Goal: Task Accomplishment & Management: Complete application form

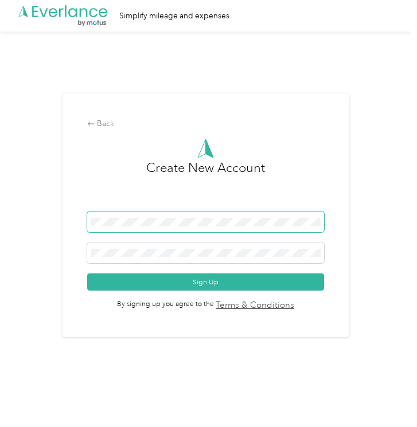
click at [156, 228] on span at bounding box center [205, 222] width 237 height 21
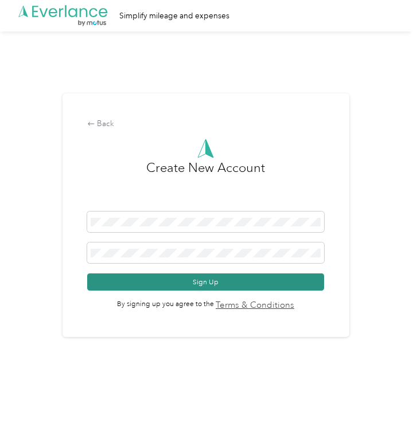
click at [167, 280] on button "Sign Up" at bounding box center [205, 282] width 237 height 17
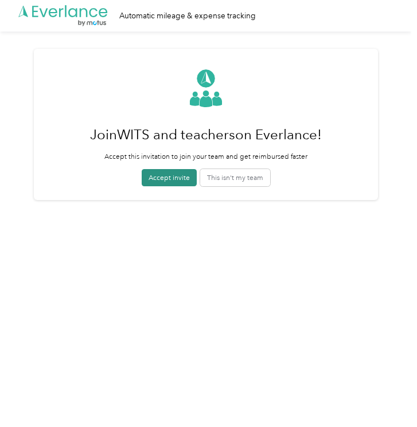
click at [169, 178] on button "Accept invite" at bounding box center [169, 177] width 55 height 17
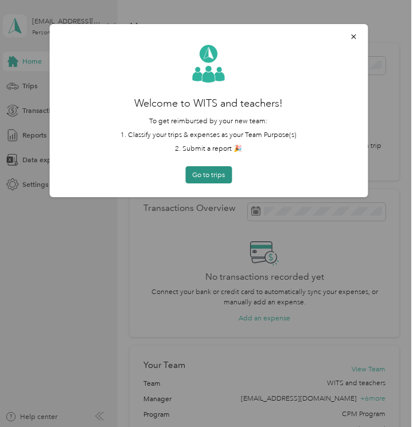
click at [222, 176] on button "Go to trips" at bounding box center [208, 174] width 46 height 17
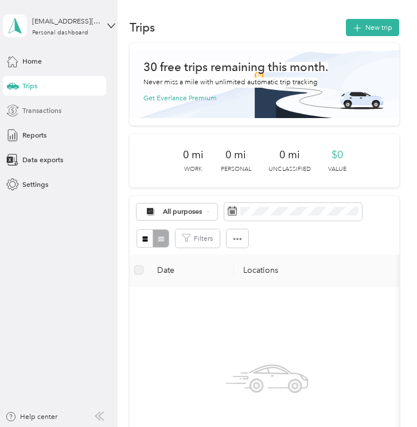
click at [48, 118] on div "Transactions" at bounding box center [54, 111] width 103 height 20
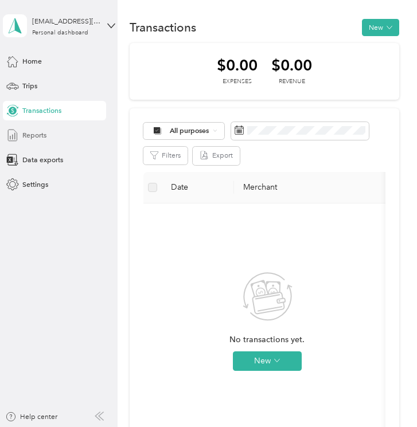
click at [21, 142] on div "Reports" at bounding box center [54, 136] width 103 height 20
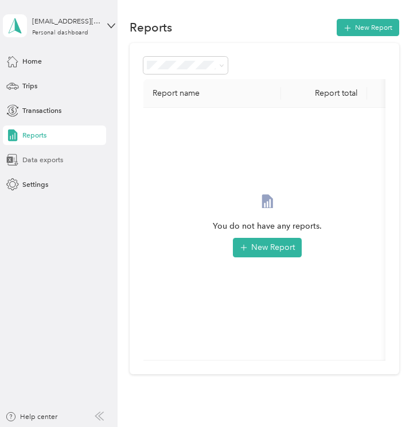
click at [27, 162] on span "Data exports" at bounding box center [42, 160] width 41 height 10
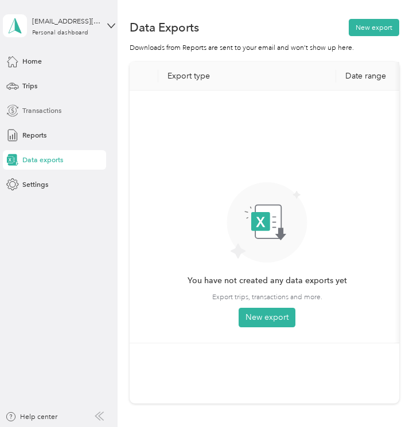
click at [42, 113] on span "Transactions" at bounding box center [41, 111] width 39 height 10
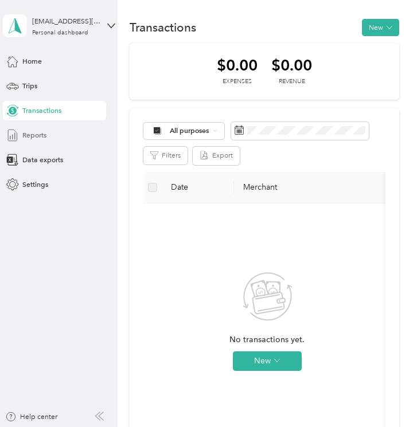
click at [65, 126] on div "Reports" at bounding box center [54, 136] width 103 height 20
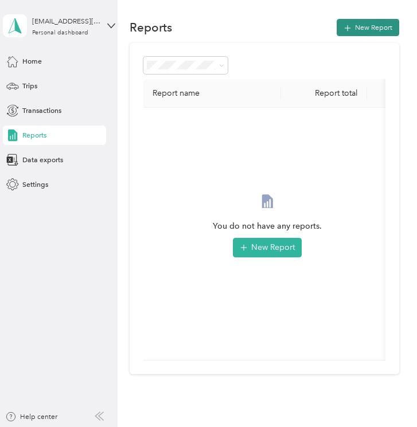
click at [366, 27] on button "New Report" at bounding box center [368, 27] width 63 height 17
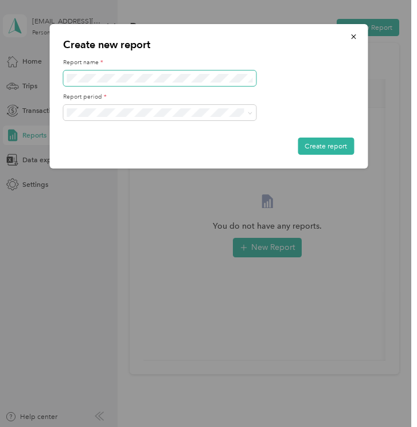
click at [111, 73] on span at bounding box center [159, 78] width 193 height 15
click at [349, 38] on icon "button" at bounding box center [353, 37] width 8 height 8
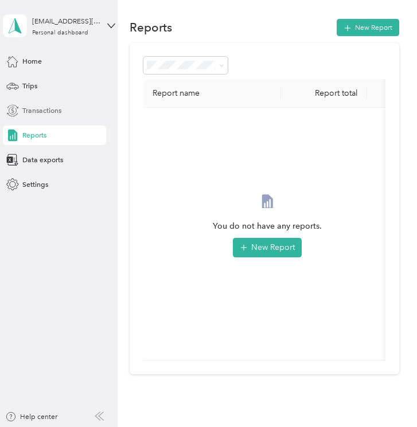
click at [33, 114] on span "Transactions" at bounding box center [41, 111] width 39 height 10
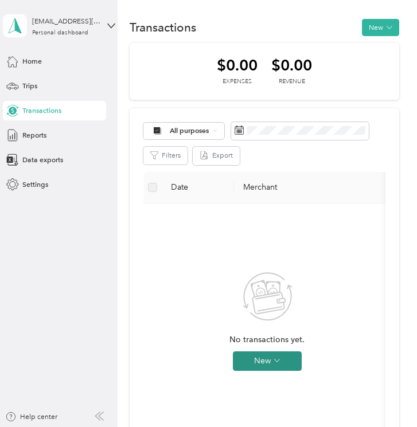
click at [253, 367] on button "New" at bounding box center [267, 362] width 69 height 20
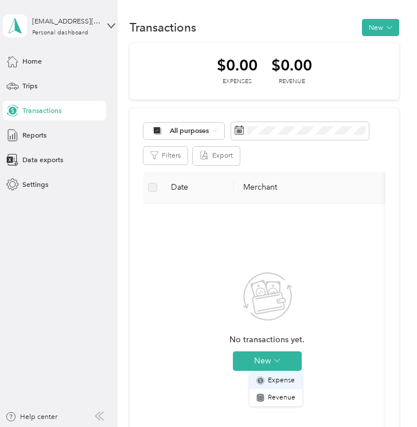
click at [281, 380] on span "Expense" at bounding box center [281, 381] width 27 height 10
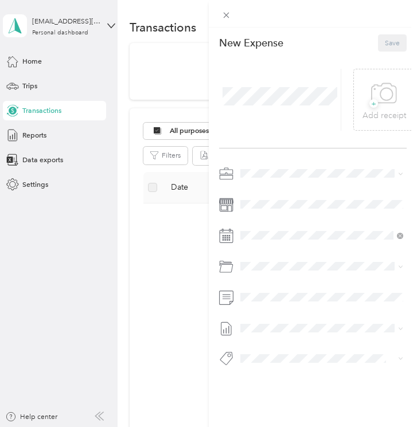
click at [298, 207] on li "Chess Wizards Inc" at bounding box center [322, 204] width 170 height 17
click at [295, 310] on li "Background Check" at bounding box center [322, 305] width 170 height 20
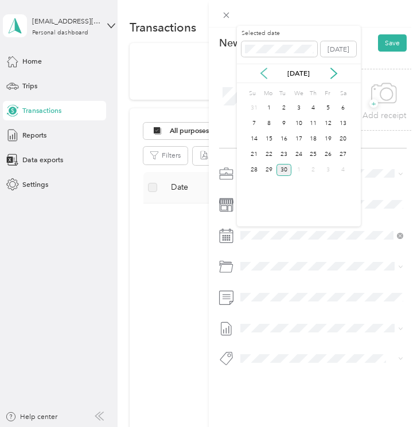
click at [261, 75] on icon at bounding box center [263, 73] width 11 height 11
click at [302, 174] on div "27" at bounding box center [298, 170] width 15 height 12
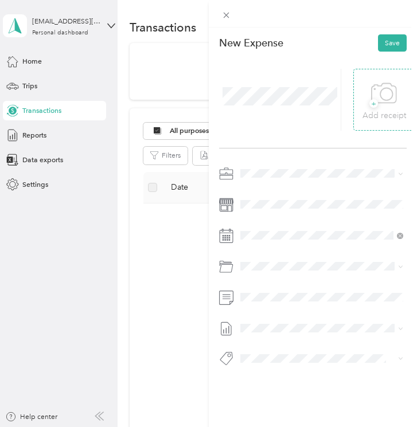
click at [381, 104] on icon at bounding box center [384, 94] width 26 height 32
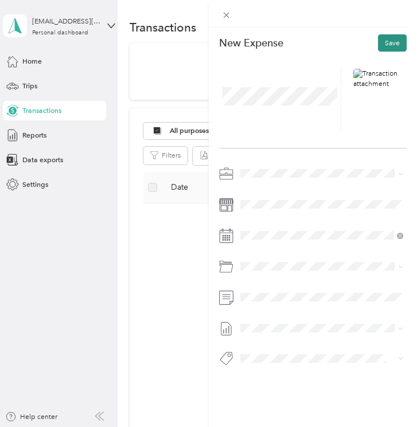
click at [393, 40] on button "Save" at bounding box center [392, 42] width 29 height 17
click at [394, 40] on button "Save" at bounding box center [392, 42] width 29 height 17
click at [398, 45] on button "Save" at bounding box center [392, 42] width 29 height 17
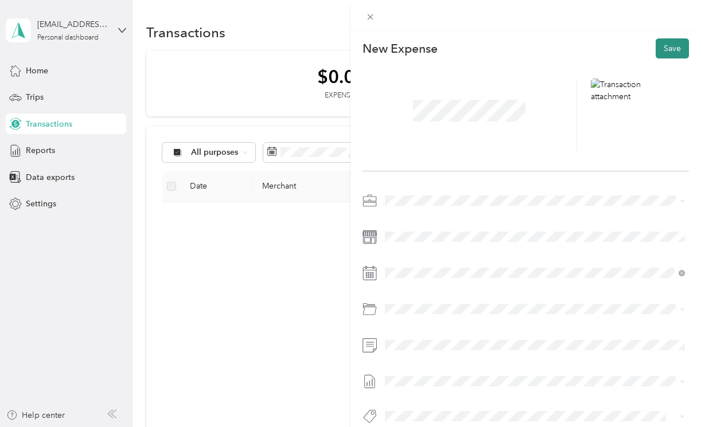
click at [416, 47] on button "Save" at bounding box center [672, 48] width 33 height 20
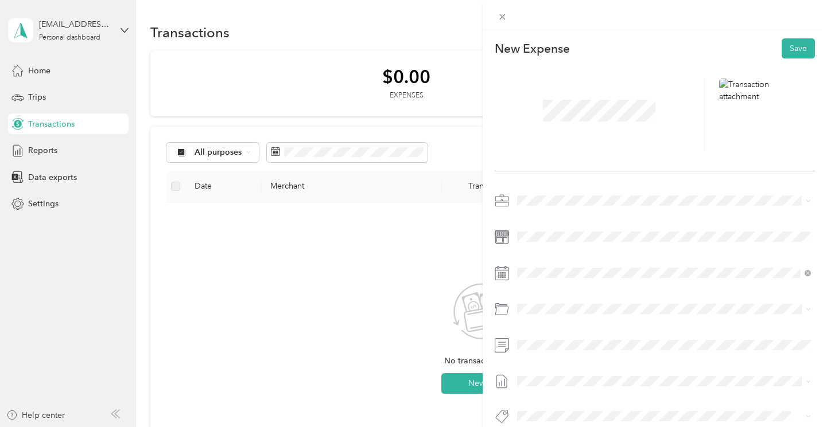
scroll to position [15, 0]
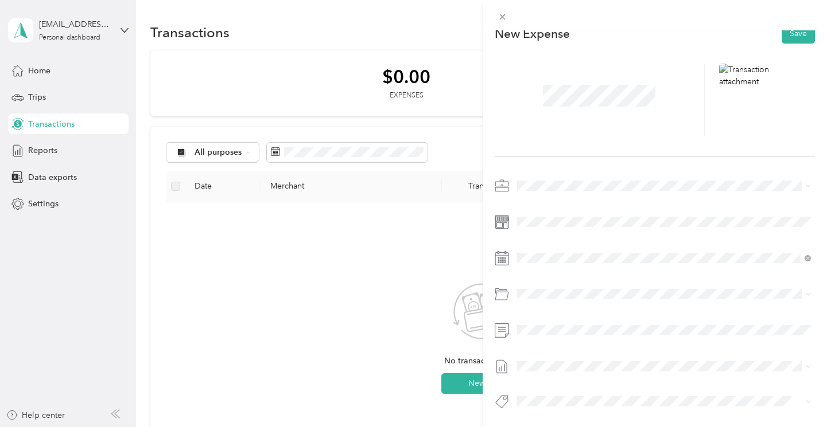
click at [416, 360] on span at bounding box center [664, 366] width 302 height 18
click at [416, 385] on li "None" at bounding box center [664, 383] width 302 height 18
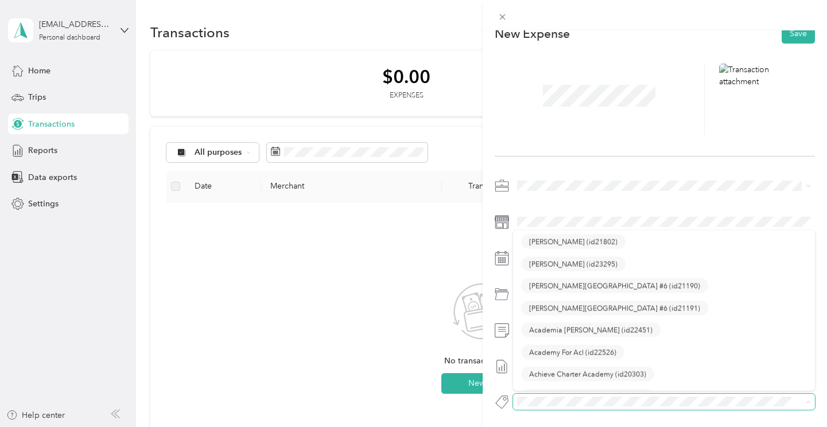
click at [416, 407] on span at bounding box center [654, 402] width 283 height 12
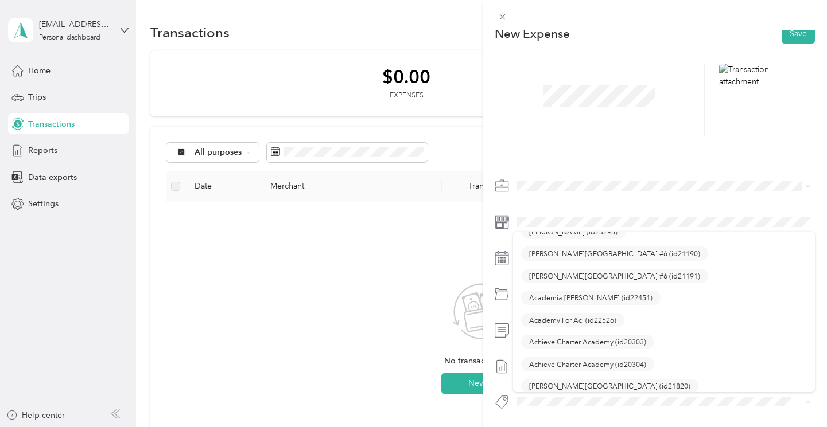
scroll to position [0, 0]
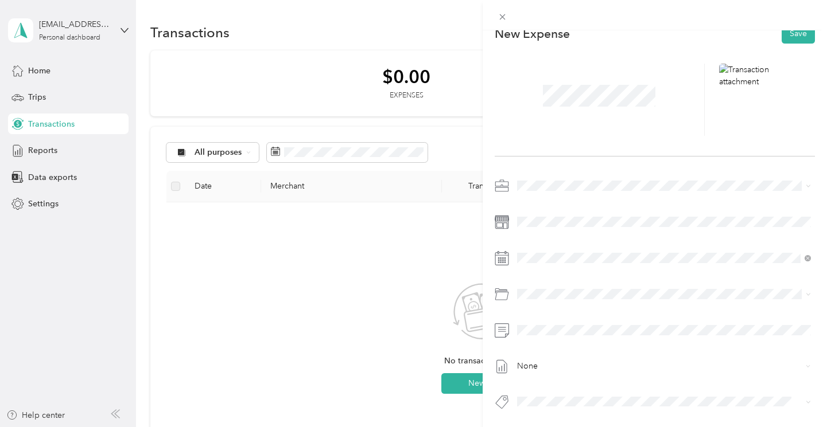
click at [416, 171] on div "New Expense Save None" at bounding box center [654, 236] width 344 height 443
click at [416, 36] on button "Save" at bounding box center [797, 33] width 33 height 20
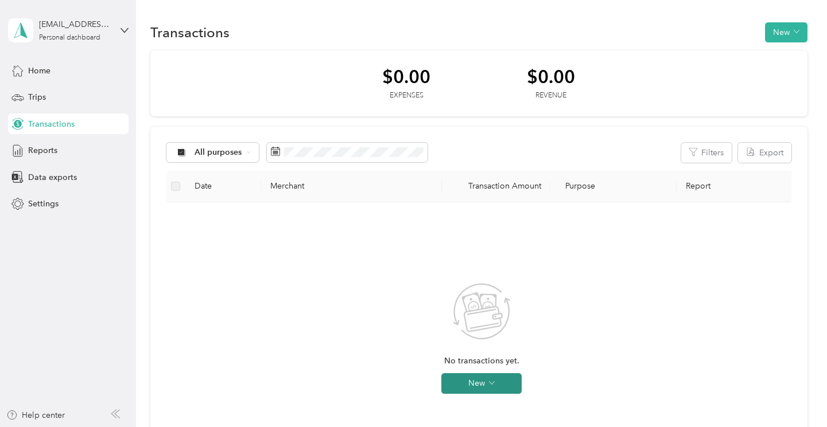
click at [469, 382] on button "New" at bounding box center [481, 383] width 80 height 21
click at [494, 342] on span "Expense" at bounding box center [497, 348] width 31 height 12
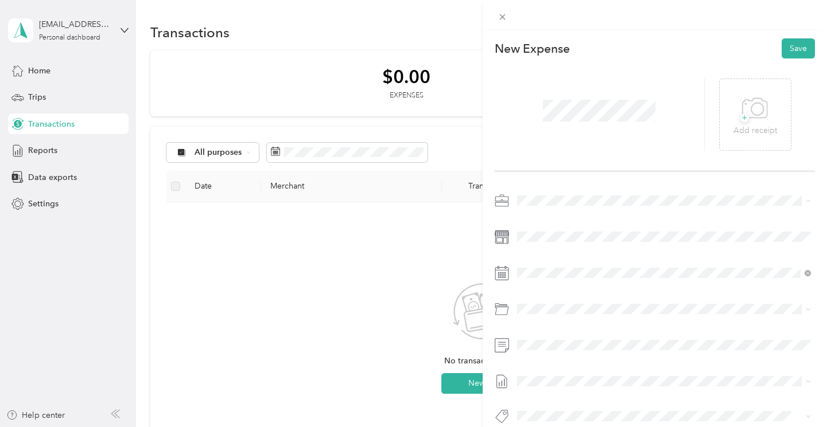
click at [594, 243] on li "Chess Wizards Inc" at bounding box center [664, 241] width 302 height 20
click at [547, 115] on icon at bounding box center [544, 116] width 11 height 11
click at [584, 228] on div "27" at bounding box center [585, 229] width 15 height 14
click at [601, 239] on li "Fingerprinting" at bounding box center [664, 234] width 302 height 21
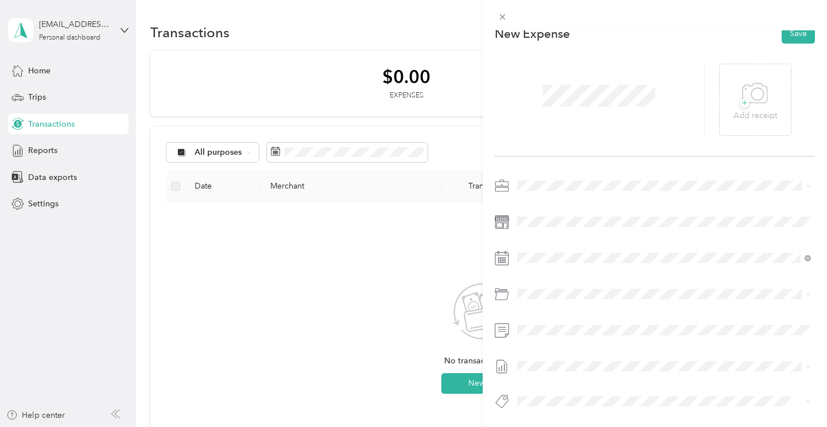
click at [572, 340] on div at bounding box center [654, 297] width 320 height 241
click at [751, 108] on icon at bounding box center [755, 94] width 26 height 32
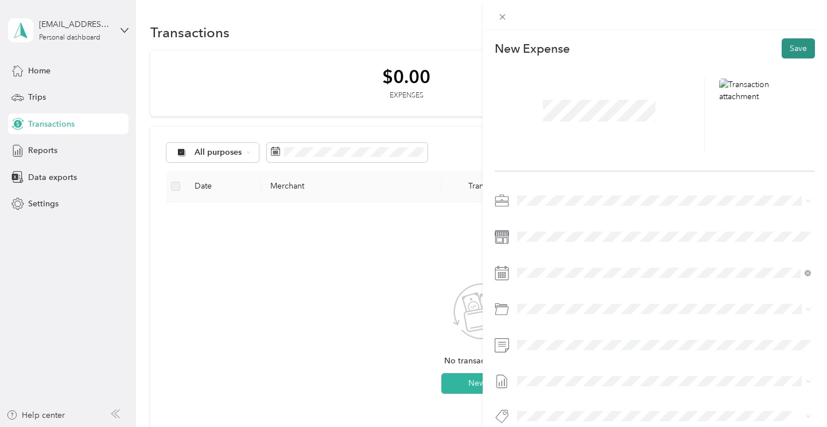
click at [793, 48] on button "Save" at bounding box center [797, 48] width 33 height 20
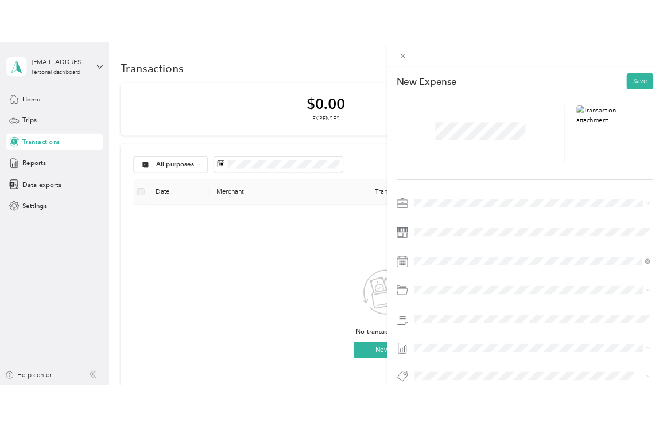
scroll to position [15, 0]
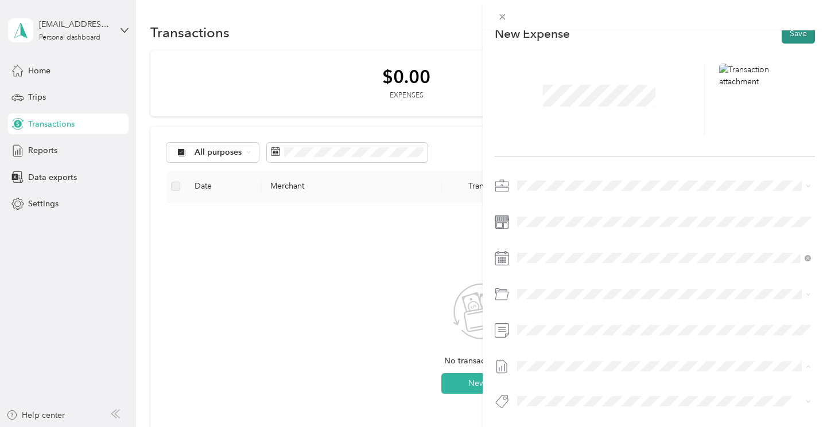
click at [798, 41] on button "Save" at bounding box center [797, 34] width 33 height 20
click at [798, 37] on button "Save" at bounding box center [797, 34] width 33 height 20
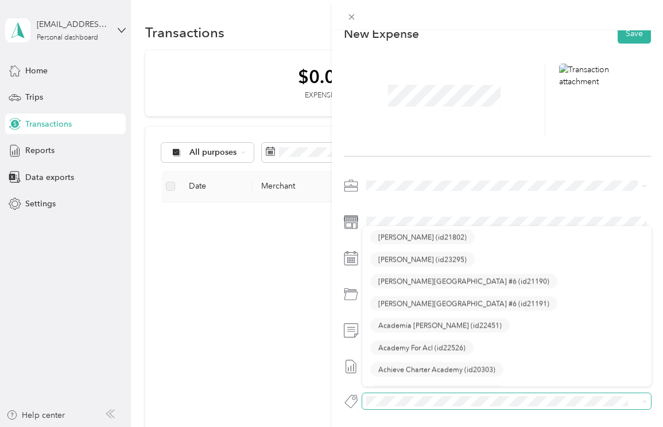
click at [478, 394] on span at bounding box center [506, 402] width 289 height 16
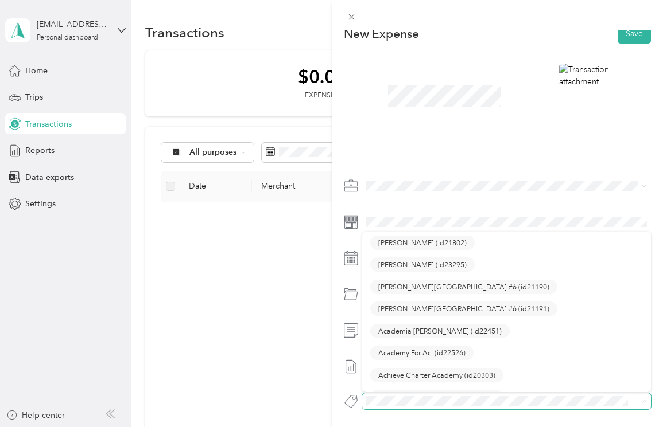
click at [478, 395] on span at bounding box center [506, 402] width 289 height 16
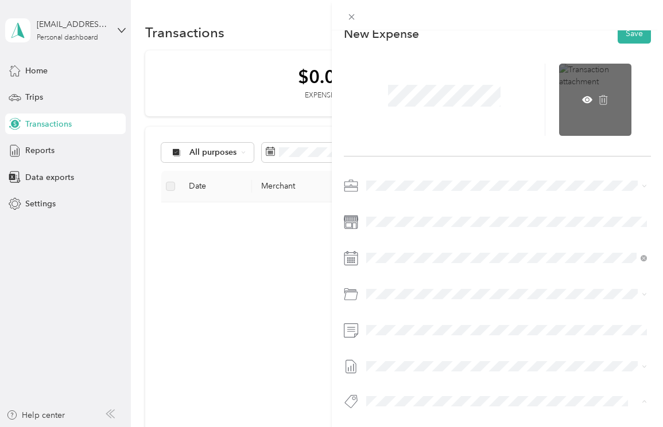
click at [564, 81] on div at bounding box center [595, 100] width 72 height 72
click at [588, 102] on icon at bounding box center [587, 99] width 10 height 7
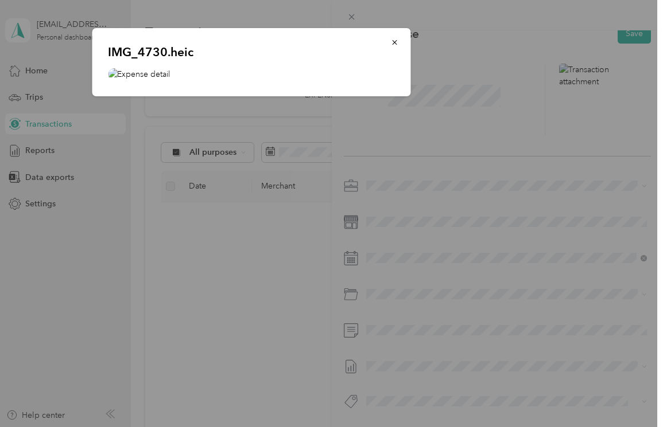
click at [142, 68] on div "IMG_4730.heic" at bounding box center [251, 62] width 318 height 68
click at [113, 71] on img at bounding box center [251, 74] width 286 height 12
click at [146, 71] on img at bounding box center [251, 74] width 286 height 12
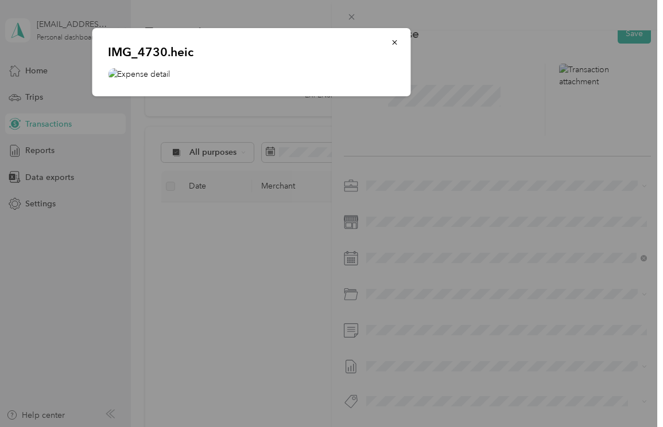
click at [146, 71] on img at bounding box center [251, 74] width 286 height 12
click at [146, 75] on img at bounding box center [251, 74] width 286 height 12
click at [148, 50] on p "IMG_4730.heic" at bounding box center [251, 52] width 286 height 16
click at [151, 71] on img at bounding box center [251, 74] width 286 height 12
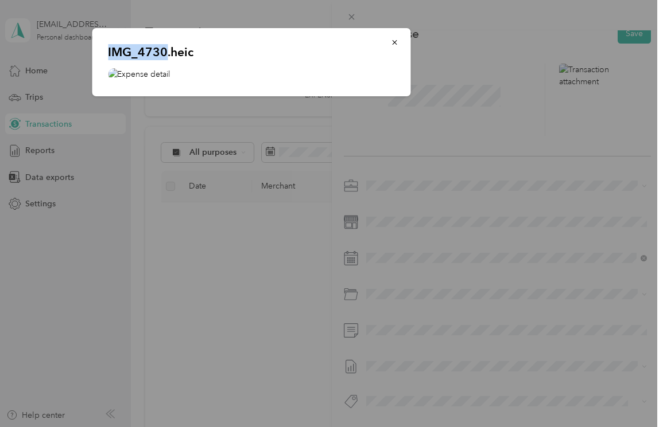
click at [151, 79] on img at bounding box center [251, 74] width 286 height 12
click at [396, 44] on icon "button" at bounding box center [394, 42] width 5 height 5
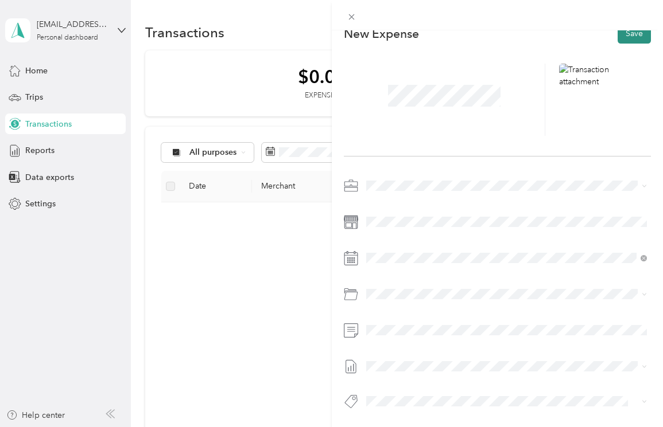
click at [630, 32] on button "Save" at bounding box center [633, 34] width 33 height 20
click at [633, 39] on button "Save" at bounding box center [633, 34] width 33 height 20
click at [243, 112] on div "This expense cannot be edited because it is either under review, approved, or p…" at bounding box center [331, 213] width 663 height 427
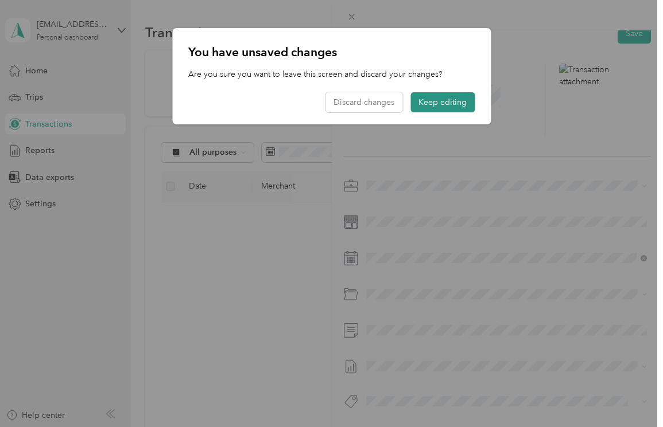
click at [445, 102] on button "Keep editing" at bounding box center [442, 102] width 64 height 20
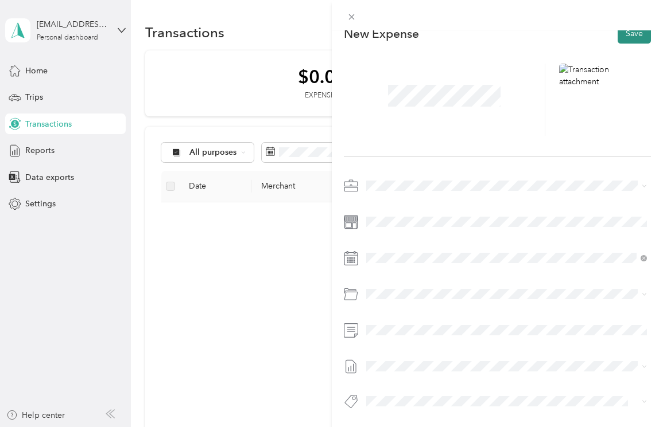
click at [627, 37] on button "Save" at bounding box center [633, 34] width 33 height 20
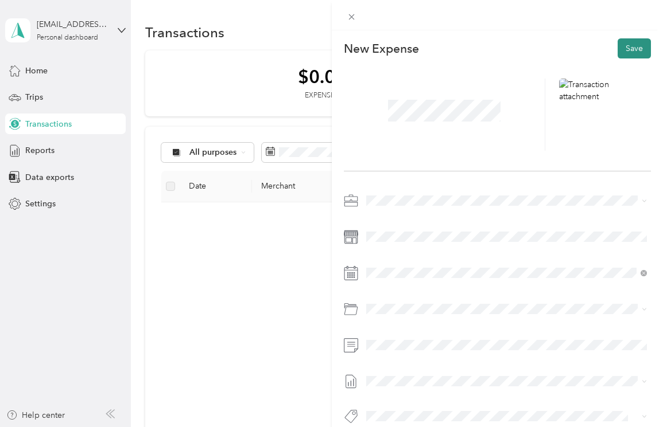
click at [640, 49] on button "Save" at bounding box center [633, 48] width 33 height 20
click at [631, 44] on button "Save" at bounding box center [633, 48] width 33 height 20
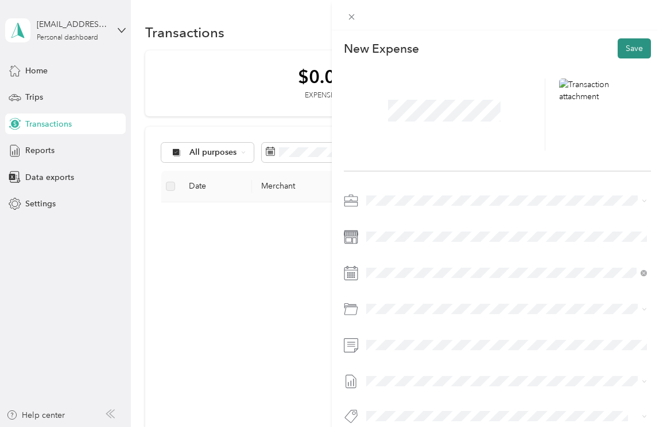
click at [631, 44] on button "Save" at bounding box center [633, 48] width 33 height 20
click at [108, 32] on div "This expense cannot be edited because it is either under review, approved, or p…" at bounding box center [331, 213] width 663 height 427
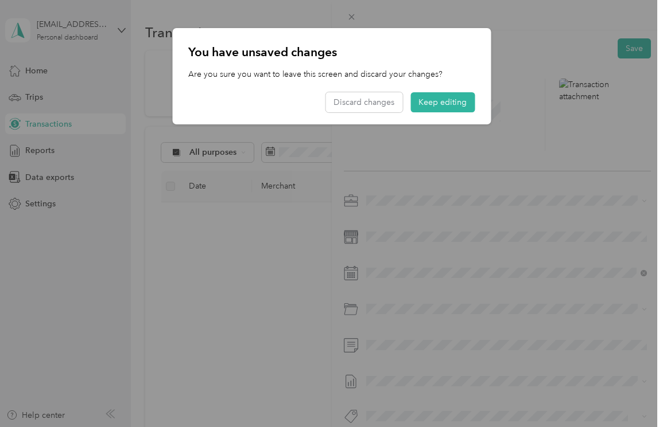
click at [125, 26] on div at bounding box center [331, 213] width 663 height 427
click at [457, 102] on button "Keep editing" at bounding box center [442, 102] width 64 height 20
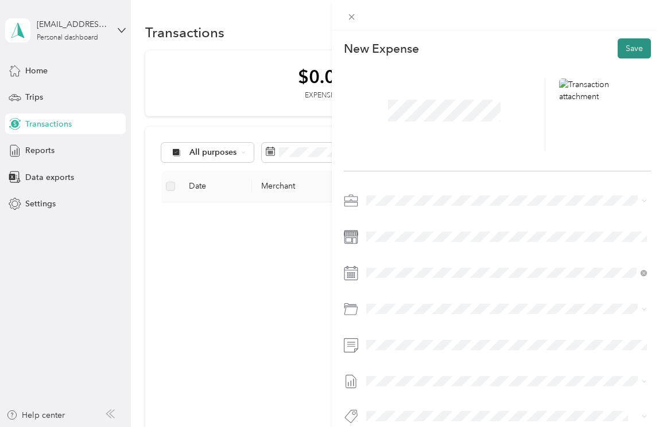
click at [633, 48] on button "Save" at bounding box center [633, 48] width 33 height 20
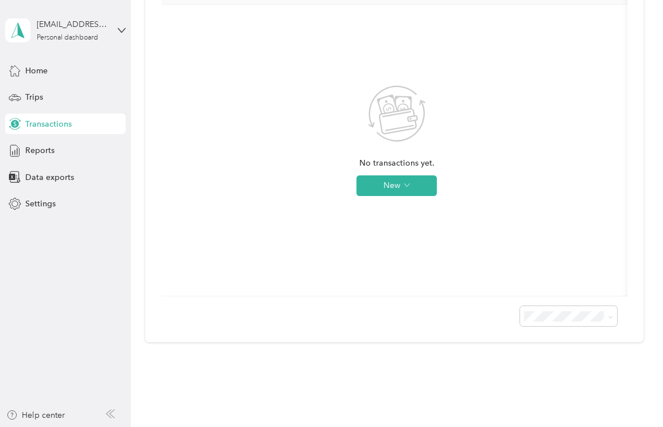
scroll to position [232, 0]
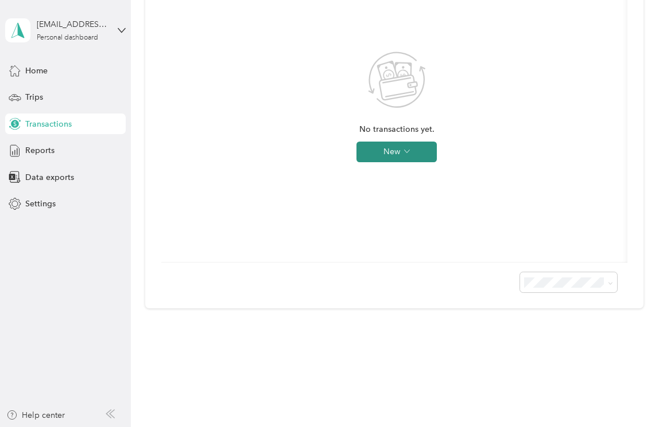
click at [403, 147] on button "New" at bounding box center [396, 152] width 80 height 21
click at [408, 169] on span "Expense" at bounding box center [413, 174] width 31 height 12
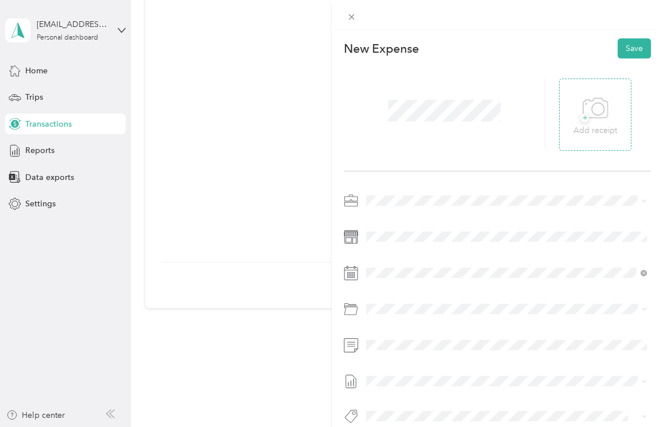
click at [591, 119] on icon at bounding box center [595, 109] width 26 height 32
click at [403, 206] on span at bounding box center [506, 201] width 289 height 18
click at [467, 241] on div "Chess Wizards Inc" at bounding box center [506, 237] width 273 height 12
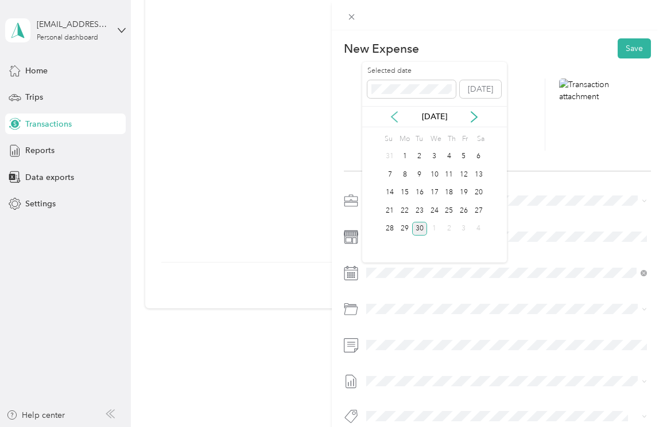
click at [391, 117] on icon at bounding box center [393, 116] width 11 height 11
click at [435, 228] on div "27" at bounding box center [434, 229] width 15 height 14
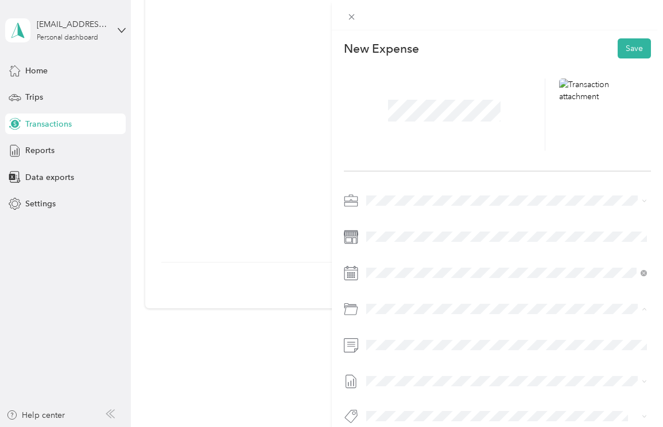
click at [451, 233] on div "Fingerprinting" at bounding box center [519, 235] width 246 height 12
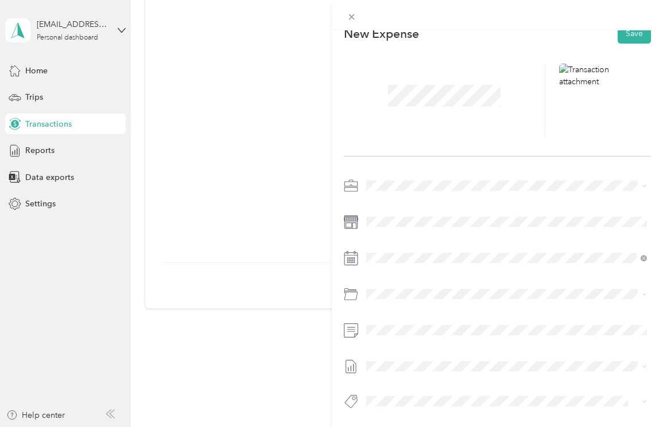
click at [407, 389] on div at bounding box center [497, 297] width 307 height 241
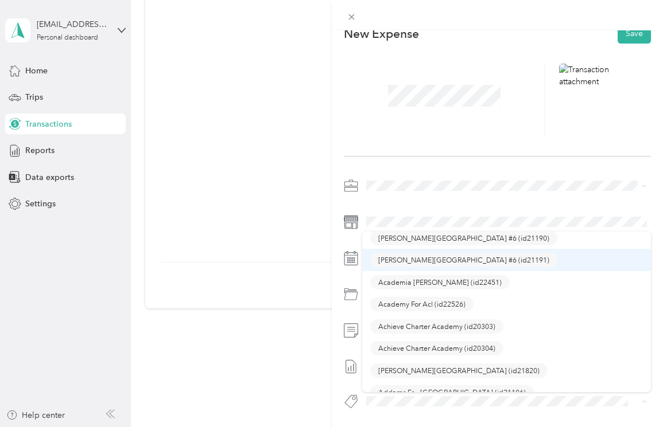
scroll to position [53, 0]
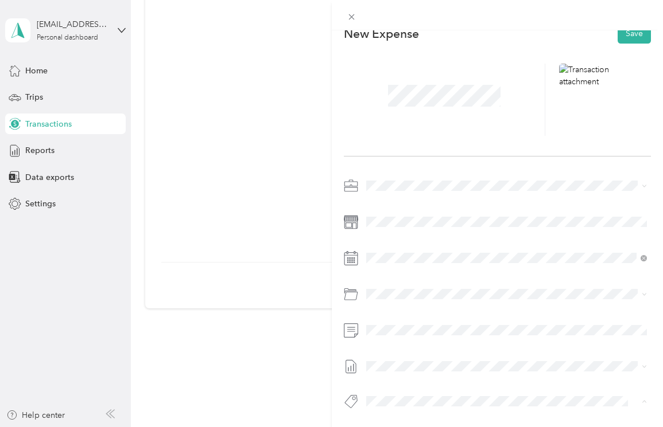
click at [516, 196] on div at bounding box center [497, 297] width 307 height 241
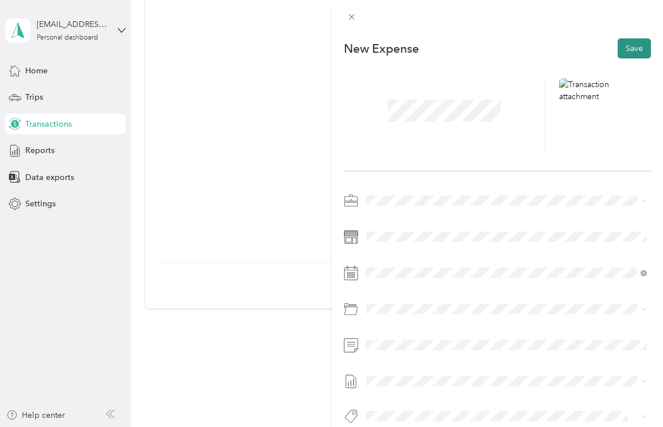
click at [625, 50] on button "Save" at bounding box center [633, 48] width 33 height 20
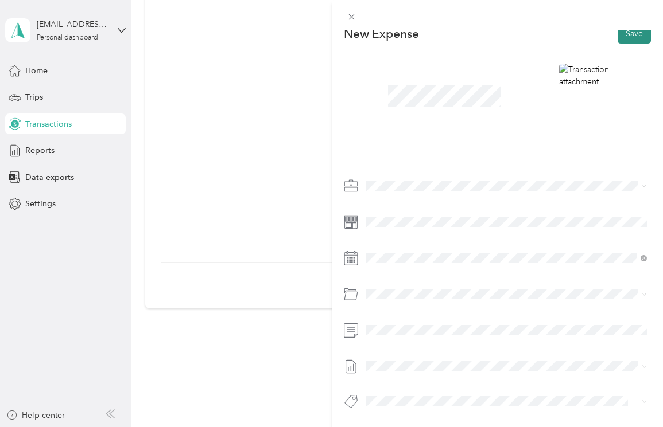
click at [629, 36] on button "Save" at bounding box center [633, 34] width 33 height 20
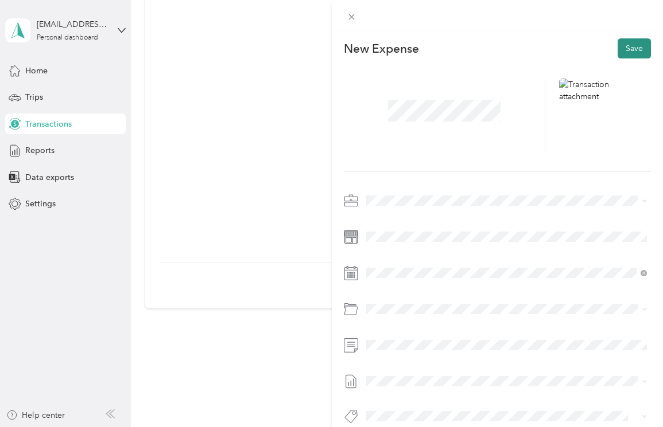
click at [637, 52] on button "Save" at bounding box center [633, 48] width 33 height 20
click at [636, 56] on button "Save" at bounding box center [633, 48] width 33 height 20
click at [273, 160] on div "This expense cannot be edited because it is either under review, approved, or p…" at bounding box center [331, 213] width 663 height 427
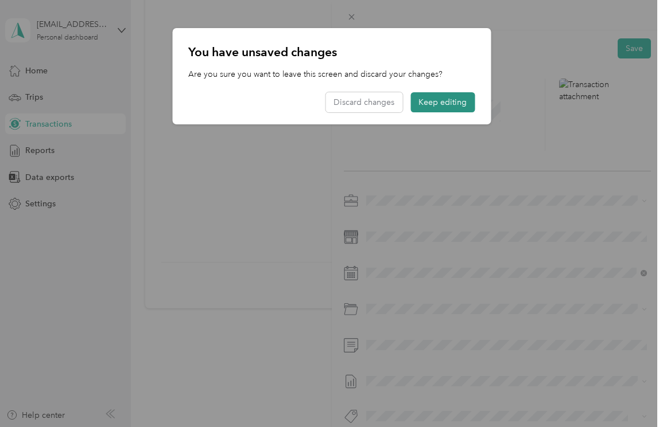
click at [445, 100] on button "Keep editing" at bounding box center [442, 102] width 64 height 20
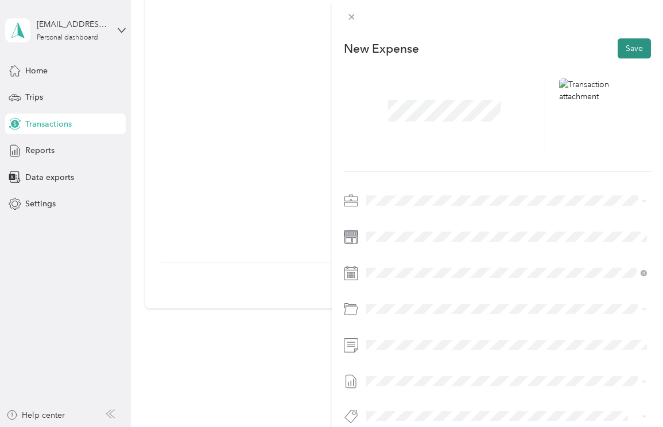
click at [633, 49] on button "Save" at bounding box center [633, 48] width 33 height 20
click at [250, 149] on div "This expense cannot be edited because it is either under review, approved, or p…" at bounding box center [331, 213] width 663 height 427
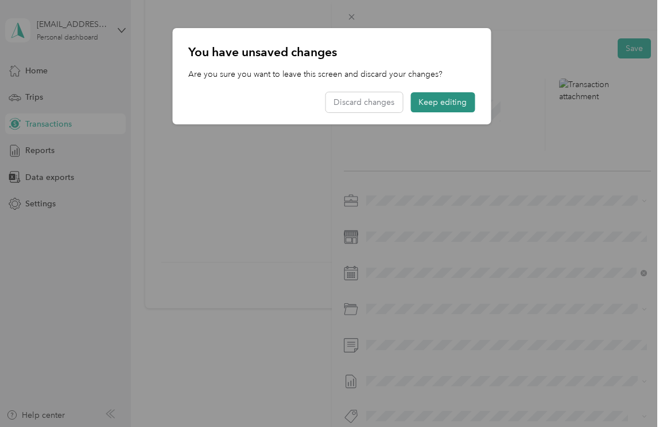
click at [461, 106] on button "Keep editing" at bounding box center [442, 102] width 64 height 20
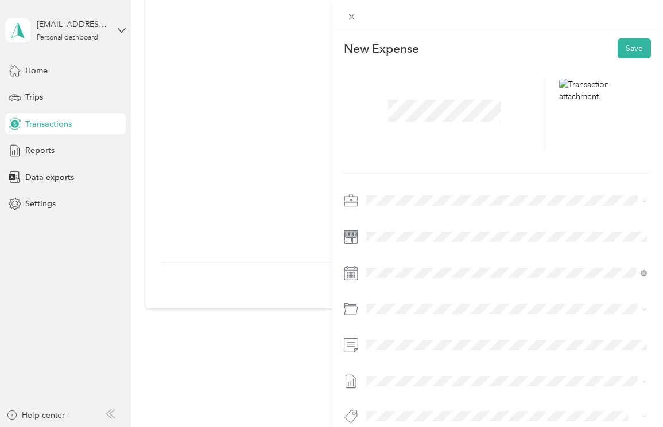
click at [57, 95] on div "This expense cannot be edited because it is either under review, approved, or p…" at bounding box center [331, 213] width 663 height 427
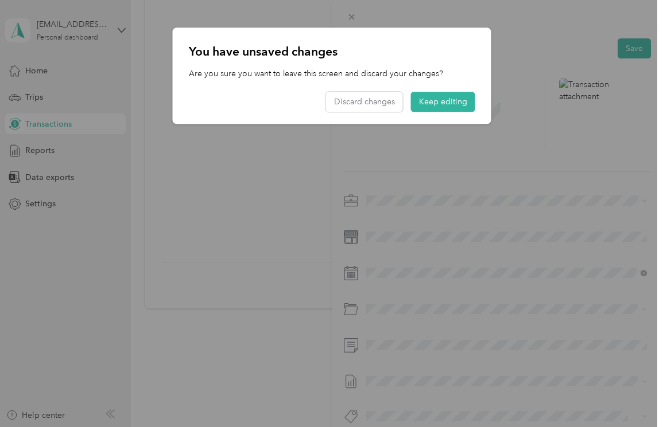
click at [31, 99] on div at bounding box center [331, 213] width 663 height 427
click at [356, 111] on button "Discard changes" at bounding box center [363, 102] width 77 height 20
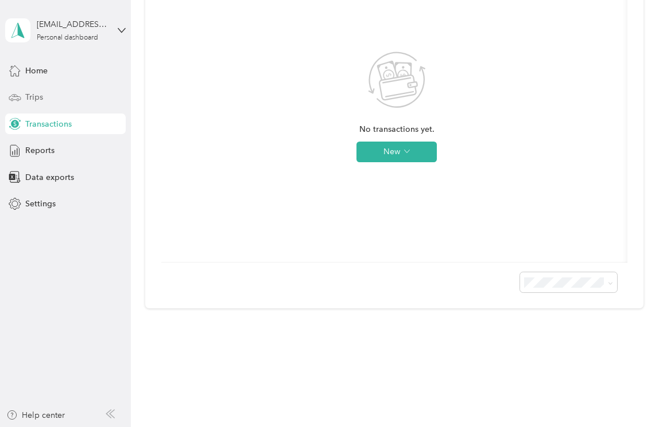
click at [37, 96] on span "Trips" at bounding box center [34, 97] width 18 height 12
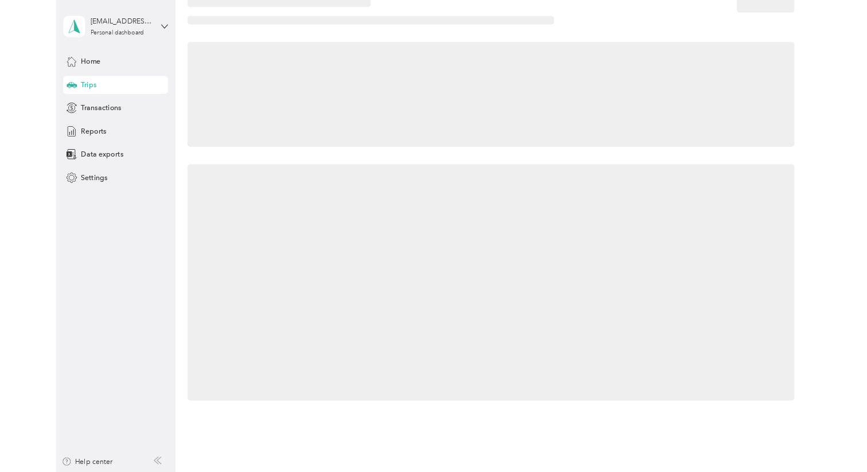
scroll to position [67, 0]
